Goal: Information Seeking & Learning: Learn about a topic

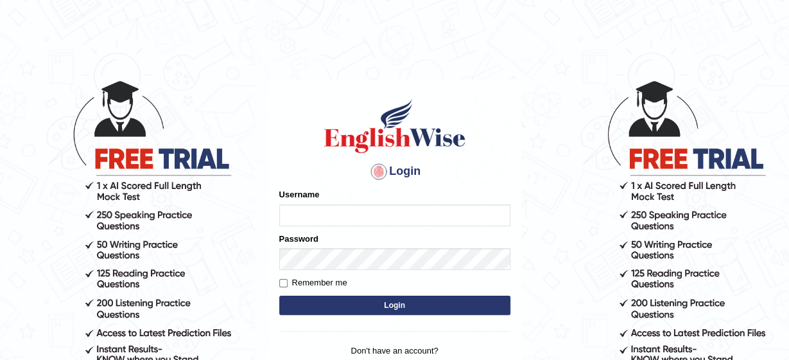
type input "kavya"
click at [352, 300] on button "Login" at bounding box center [394, 304] width 231 height 19
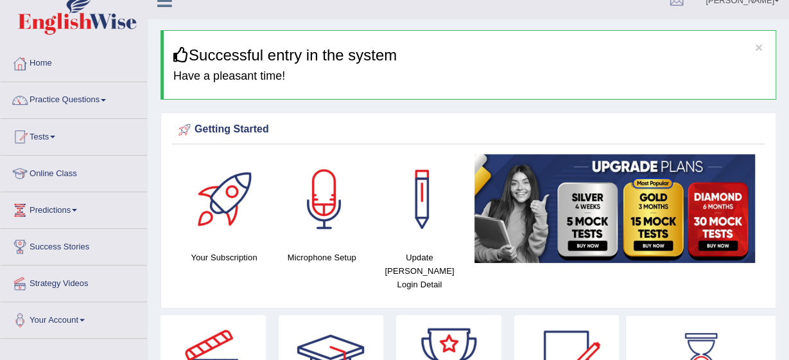
scroll to position [26, 0]
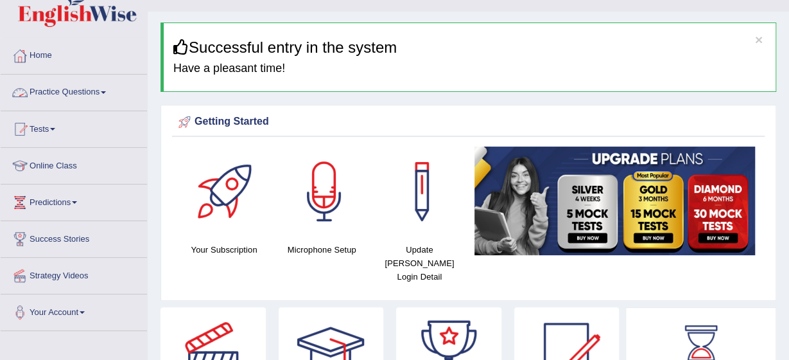
click at [103, 88] on link "Practice Questions" at bounding box center [74, 90] width 146 height 32
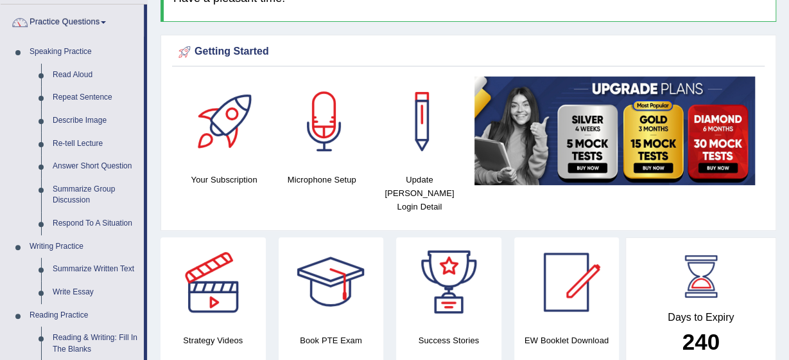
scroll to position [103, 0]
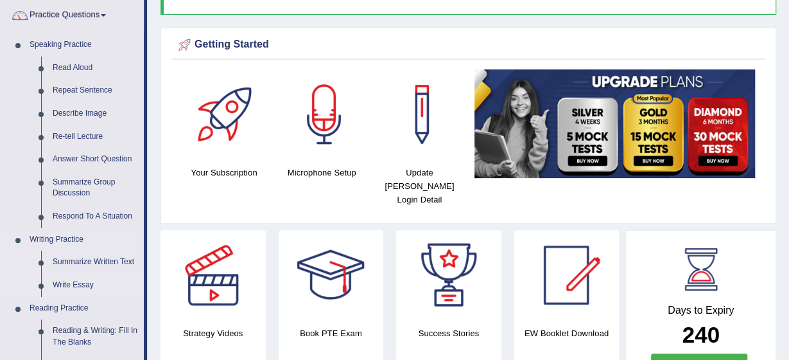
click at [61, 281] on link "Write Essay" at bounding box center [95, 284] width 97 height 23
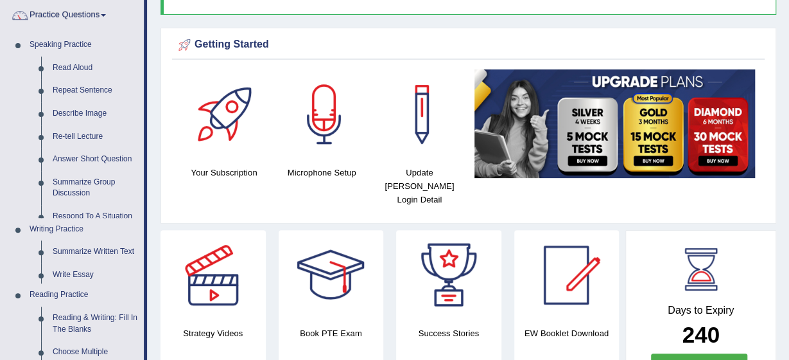
click at [61, 281] on ul "Speaking Practice Read Aloud Repeat Sentence Describe Image Re-tell Lecture Ans…" at bounding box center [72, 354] width 143 height 643
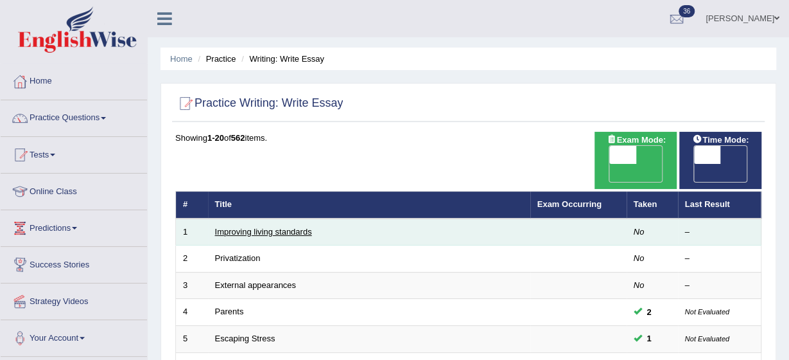
click at [263, 227] on link "Improving living standards" at bounding box center [263, 232] width 97 height 10
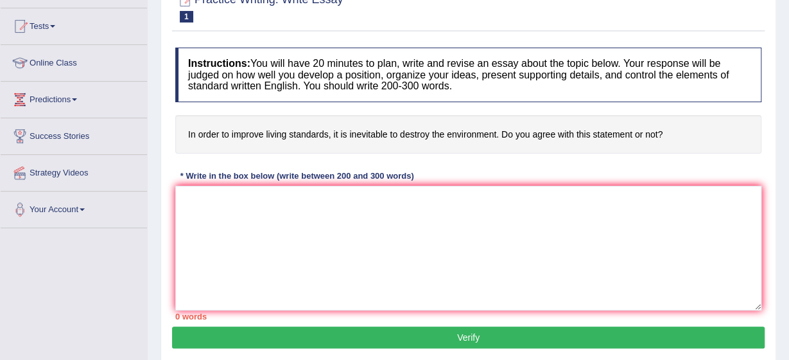
scroll to position [76, 0]
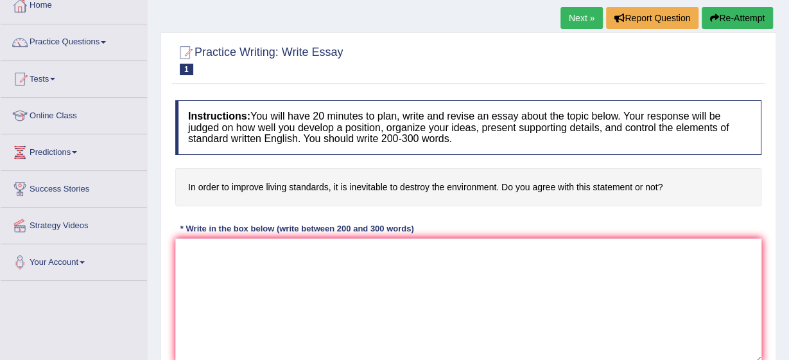
click at [648, 222] on div "Instructions: You will have 20 minutes to plan, write and revise an essay about…" at bounding box center [468, 236] width 593 height 285
click at [587, 17] on link "Next »" at bounding box center [581, 18] width 42 height 22
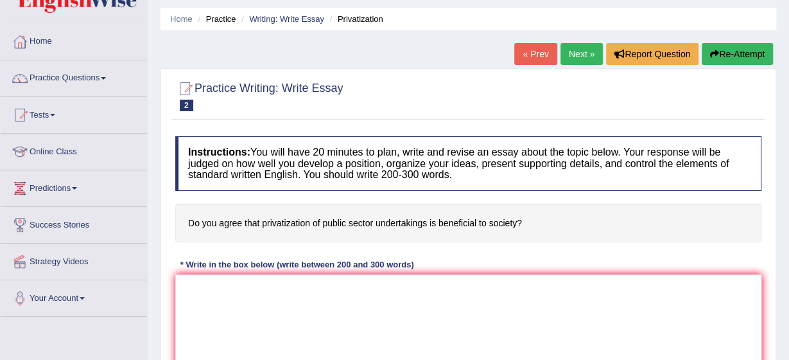
scroll to position [51, 0]
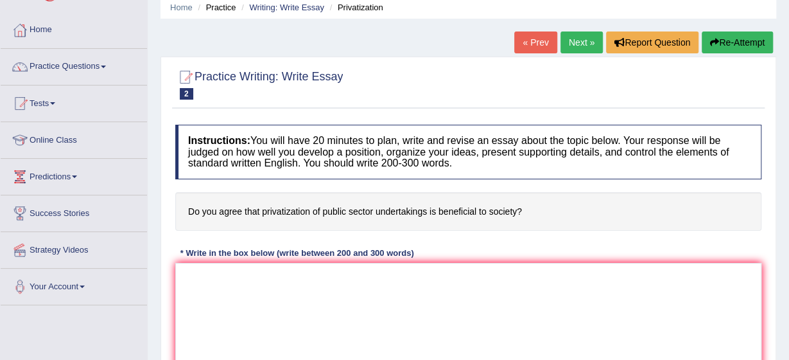
click at [582, 40] on link "Next »" at bounding box center [581, 42] width 42 height 22
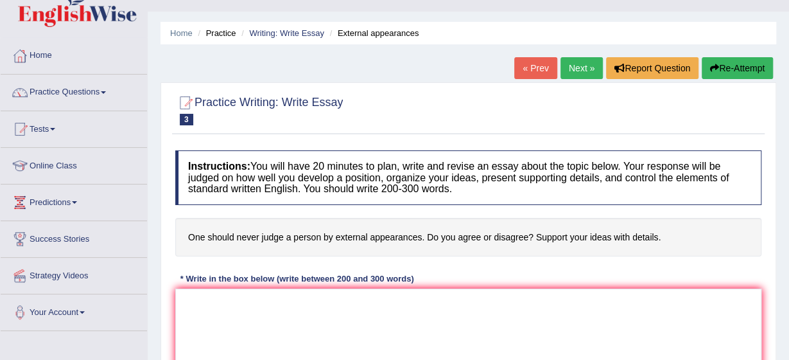
scroll to position [51, 0]
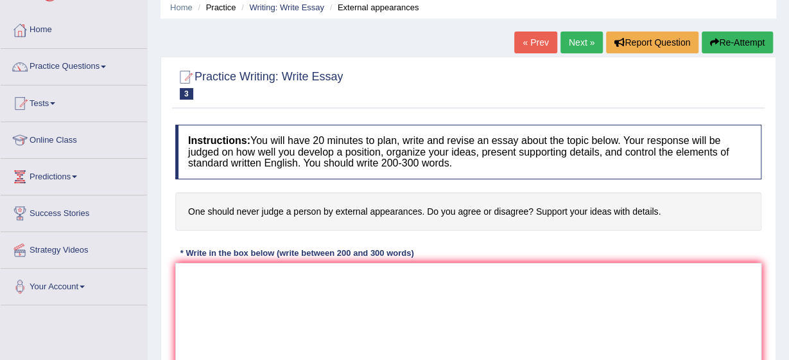
click at [584, 47] on link "Next »" at bounding box center [581, 42] width 42 height 22
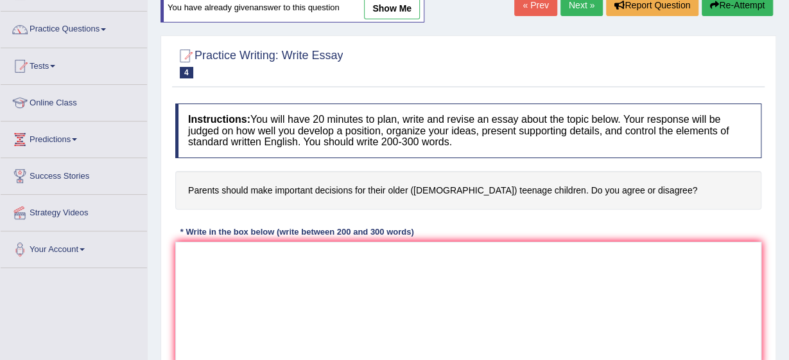
scroll to position [77, 0]
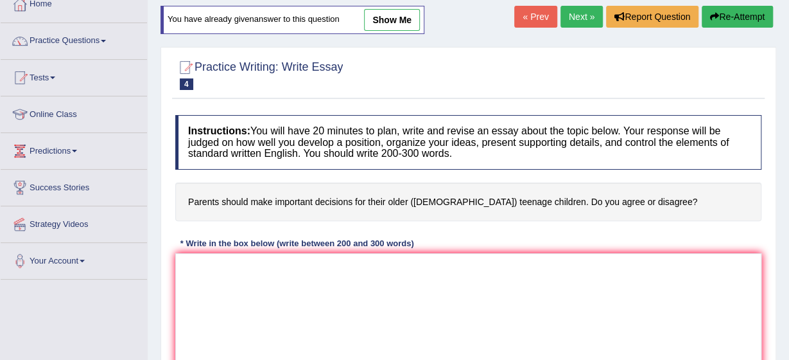
click at [584, 14] on link "Next »" at bounding box center [581, 17] width 42 height 22
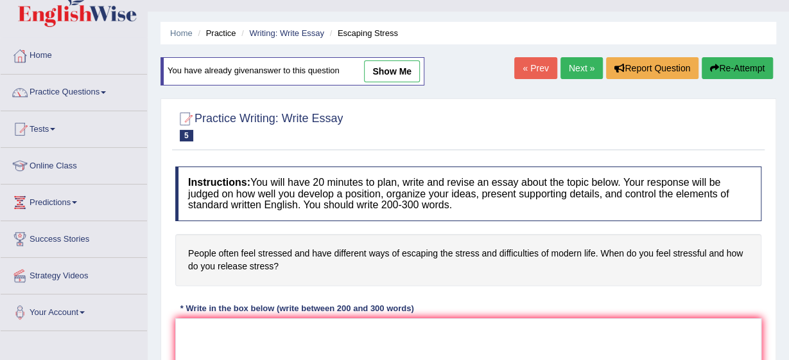
scroll to position [51, 0]
